Goal: Task Accomplishment & Management: Use online tool/utility

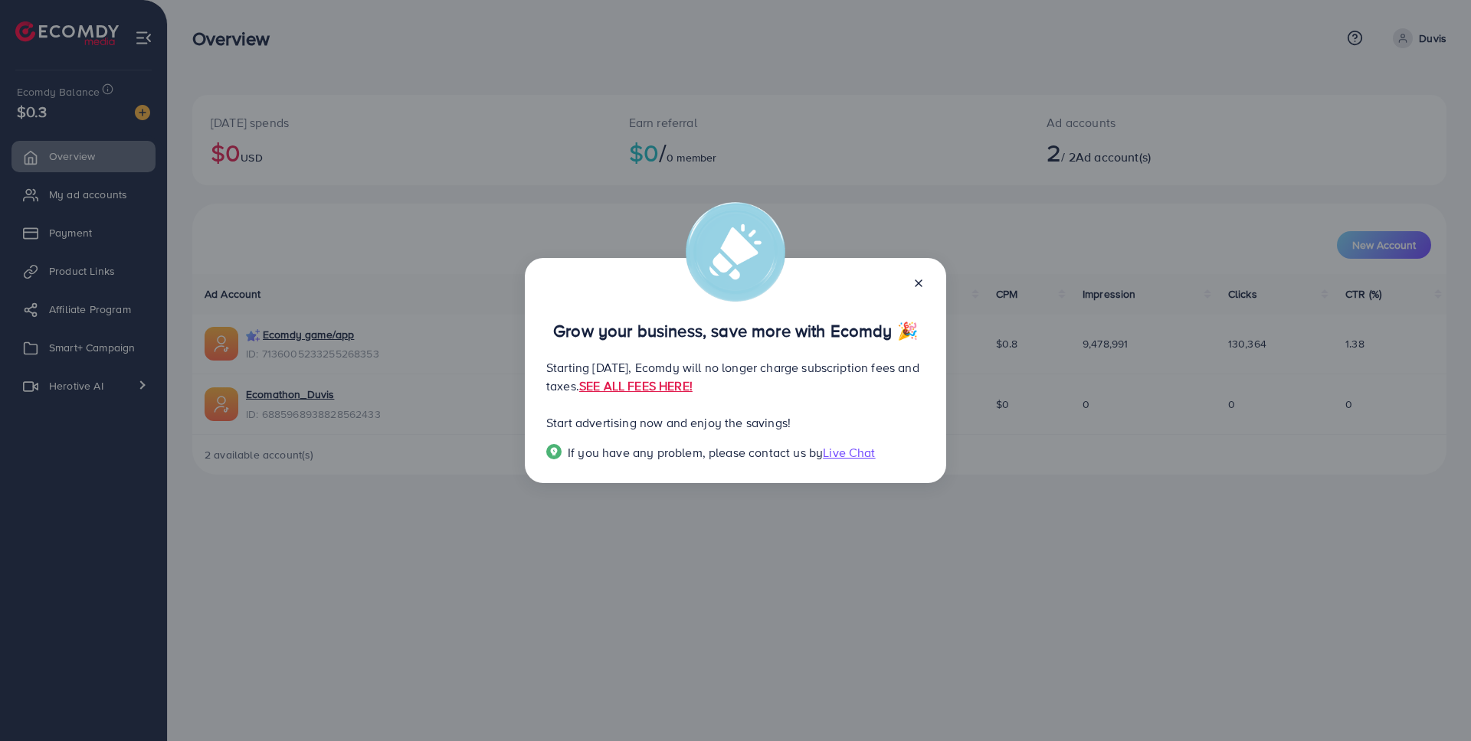
click at [921, 283] on icon at bounding box center [918, 283] width 12 height 12
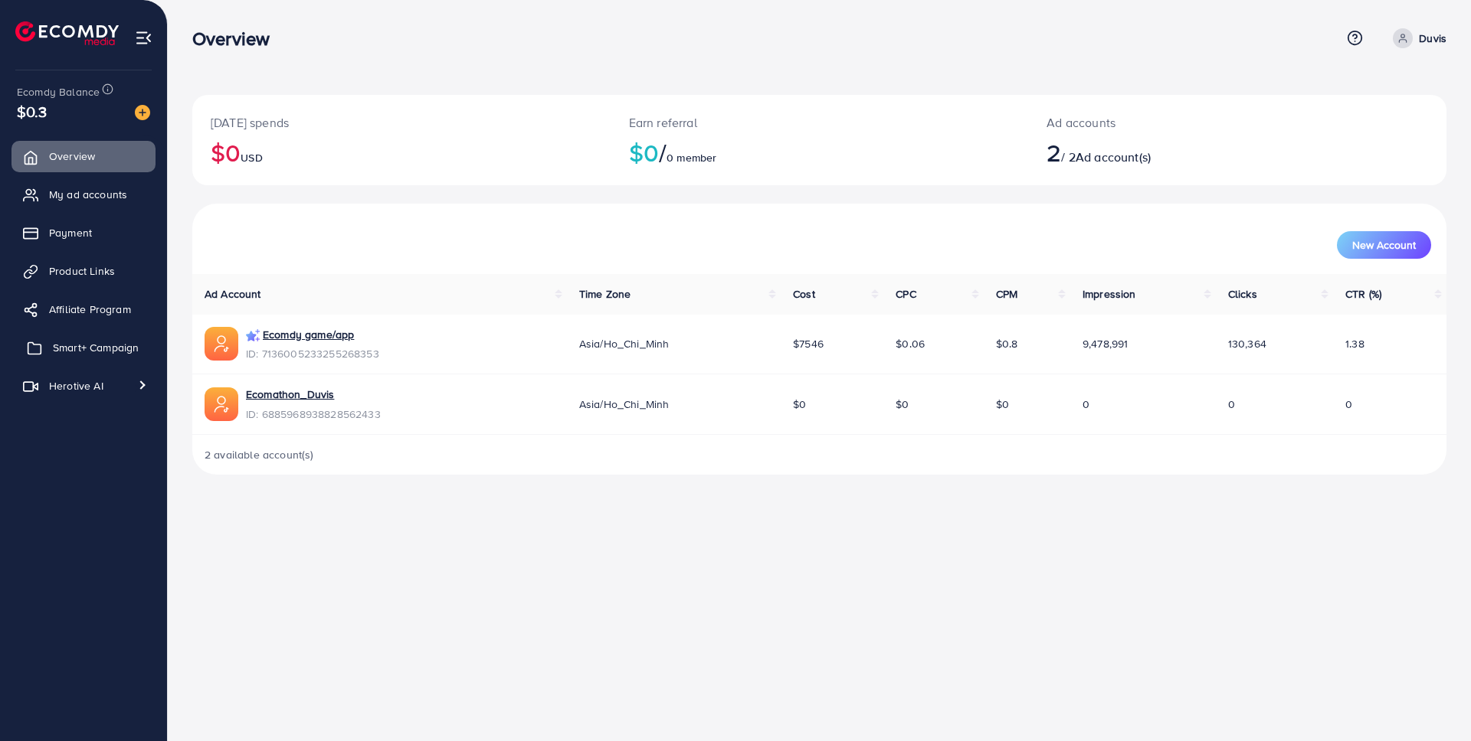
click at [129, 354] on span "Smart+ Campaign" at bounding box center [96, 347] width 86 height 15
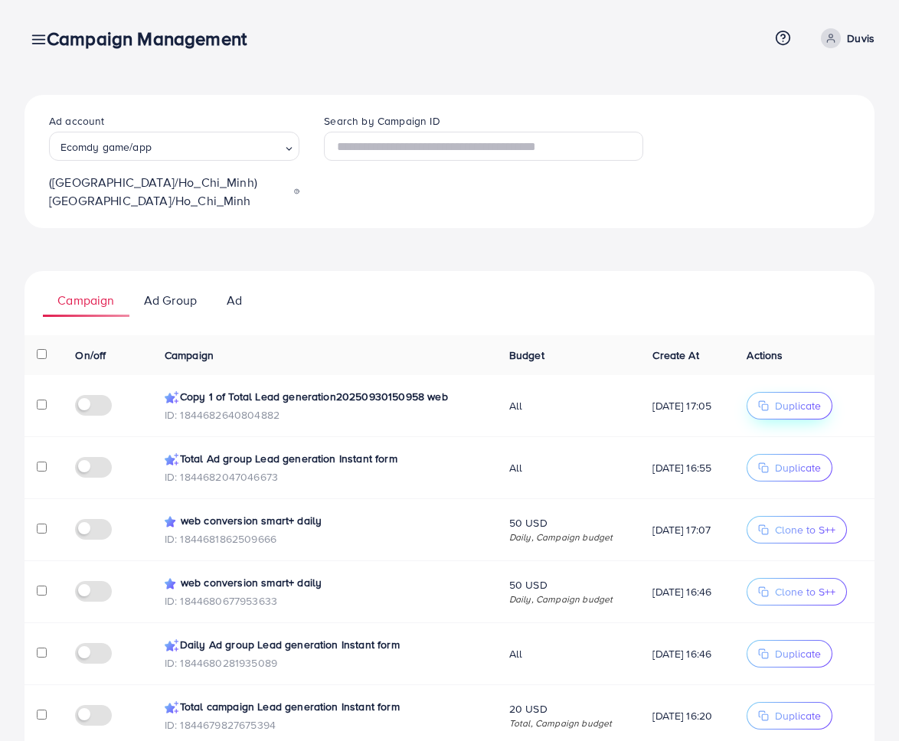
click at [793, 398] on span "Duplicate" at bounding box center [798, 405] width 46 height 15
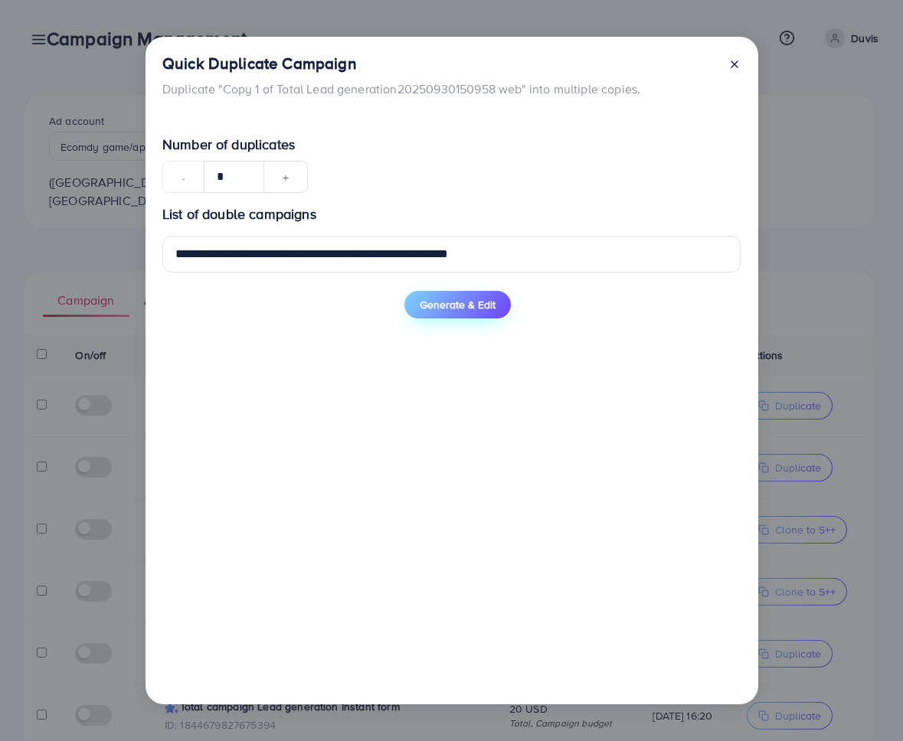
click at [440, 299] on span "Generate & Edit" at bounding box center [458, 304] width 76 height 15
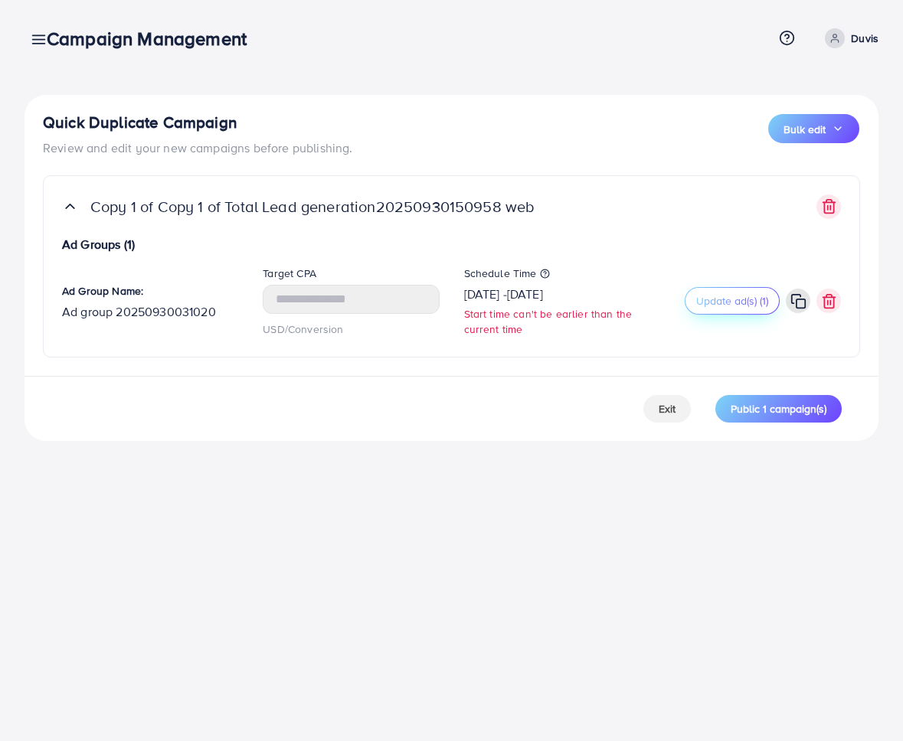
click at [712, 303] on span "Update ad(s) (1)" at bounding box center [732, 300] width 72 height 15
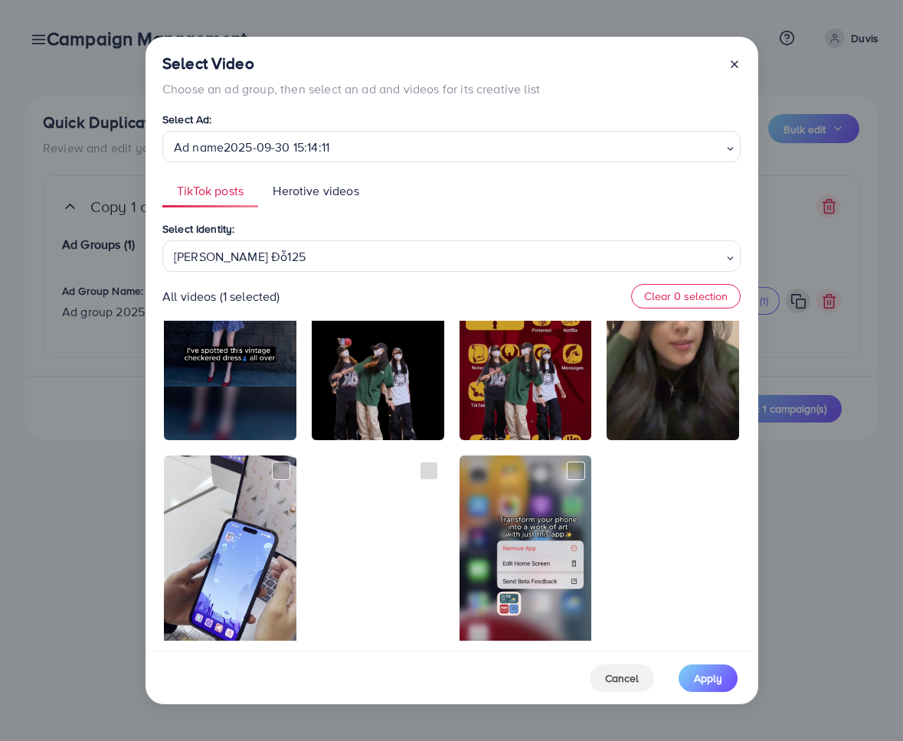
scroll to position [464, 0]
